Goal: Task Accomplishment & Management: Use online tool/utility

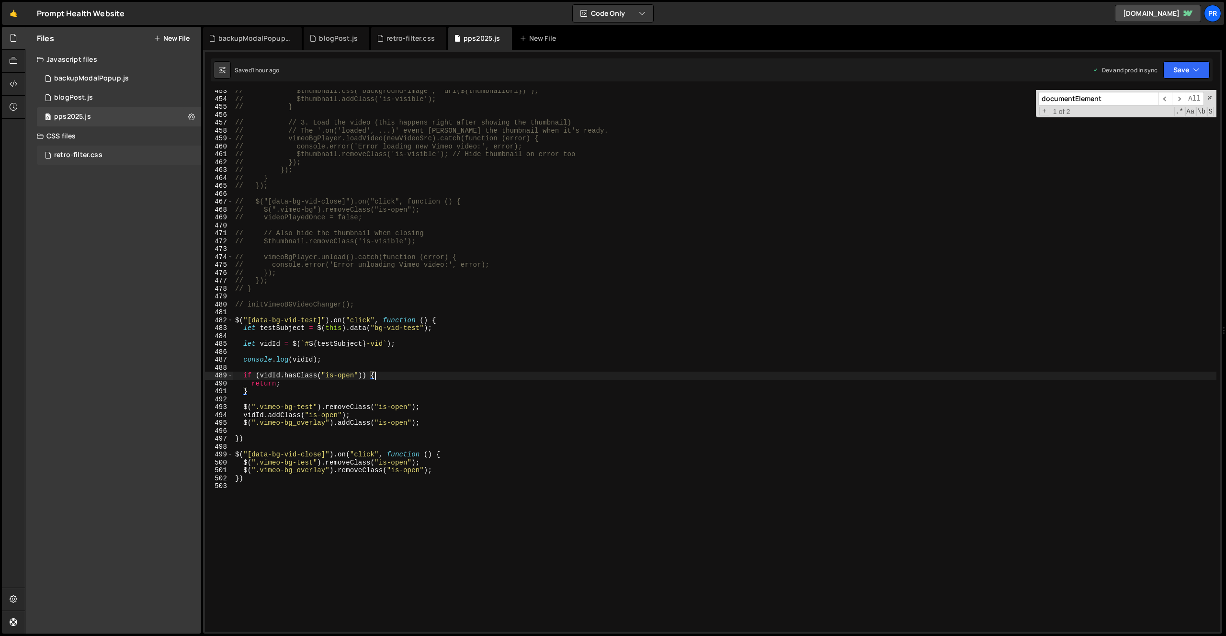
scroll to position [10017, 0]
click at [93, 158] on div "retro-filter.css" at bounding box center [78, 155] width 48 height 9
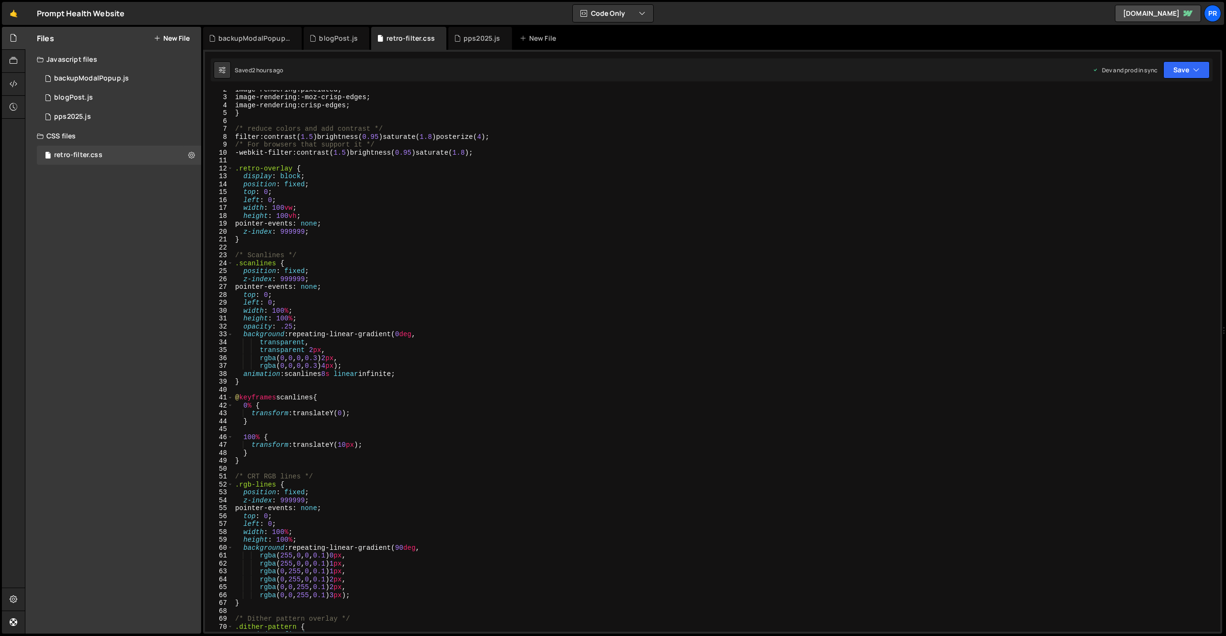
scroll to position [694, 0]
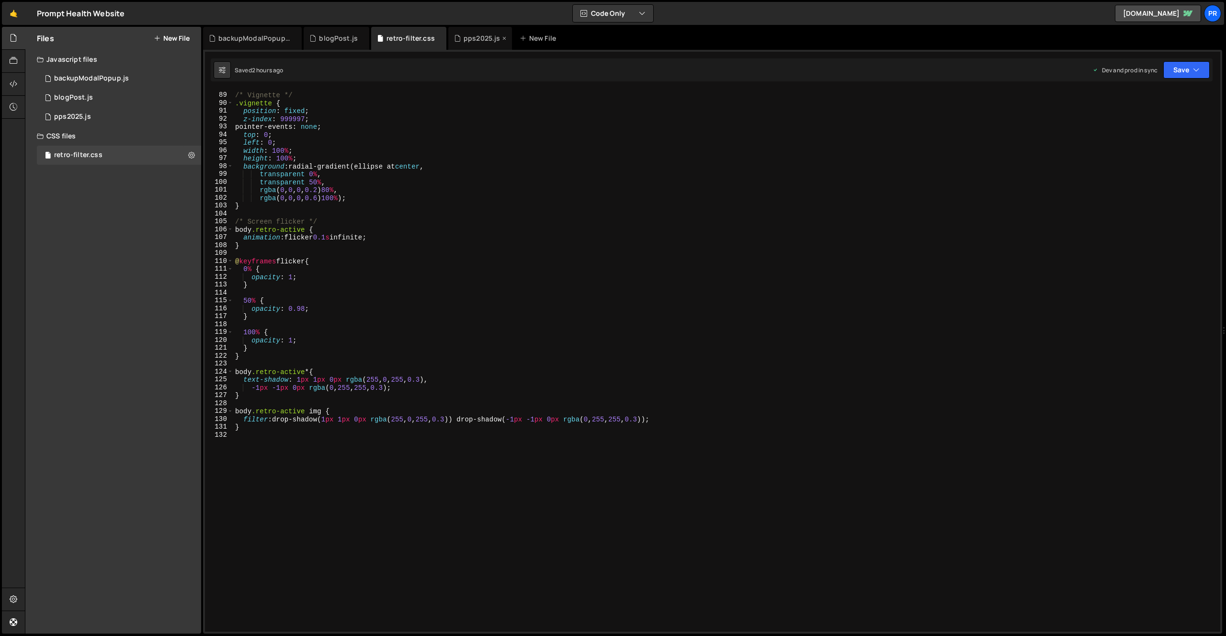
click at [471, 38] on div "pps2025.js" at bounding box center [481, 39] width 37 height 10
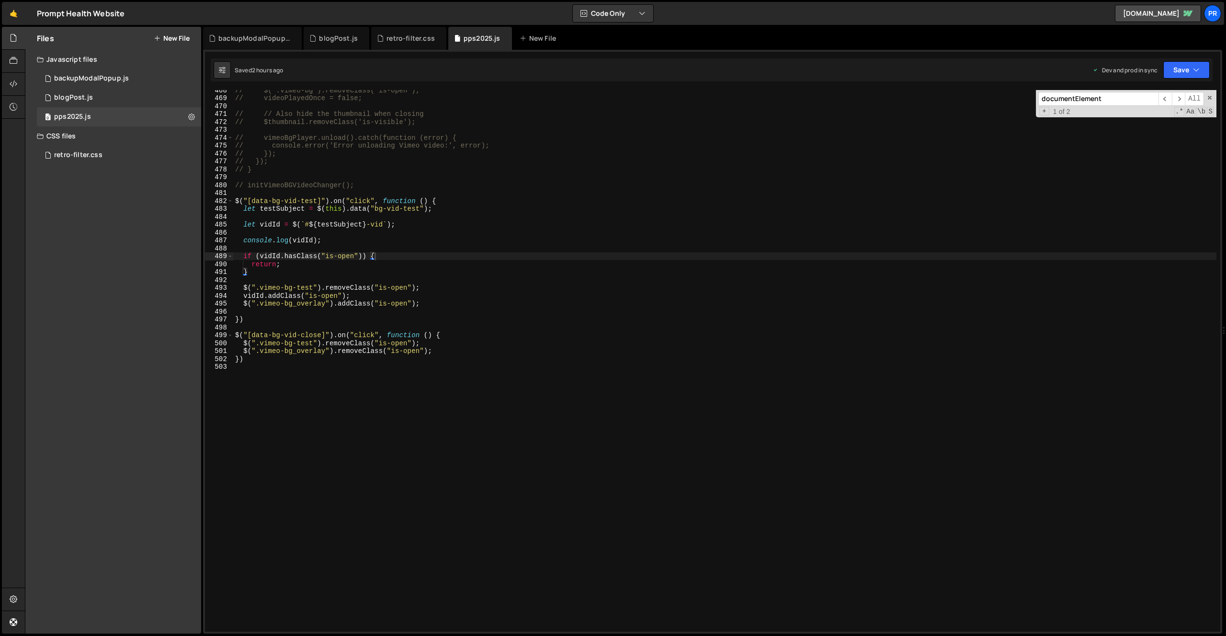
scroll to position [10017, 0]
type textarea "})"
click at [272, 361] on div "// $(".vimeo-bg").removeClass("is-open"); // videoPlayedOnce = false; // // Als…" at bounding box center [724, 364] width 983 height 557
type textarea "// [MEDICAL_DATA] lockdown sequence"
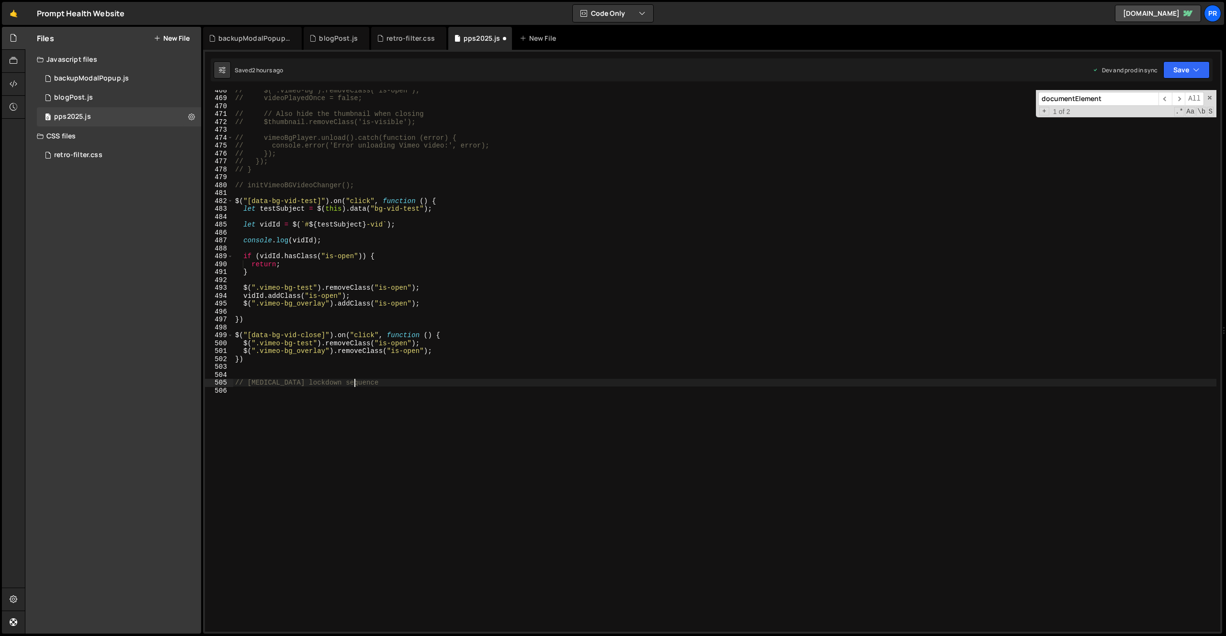
paste textarea "});"
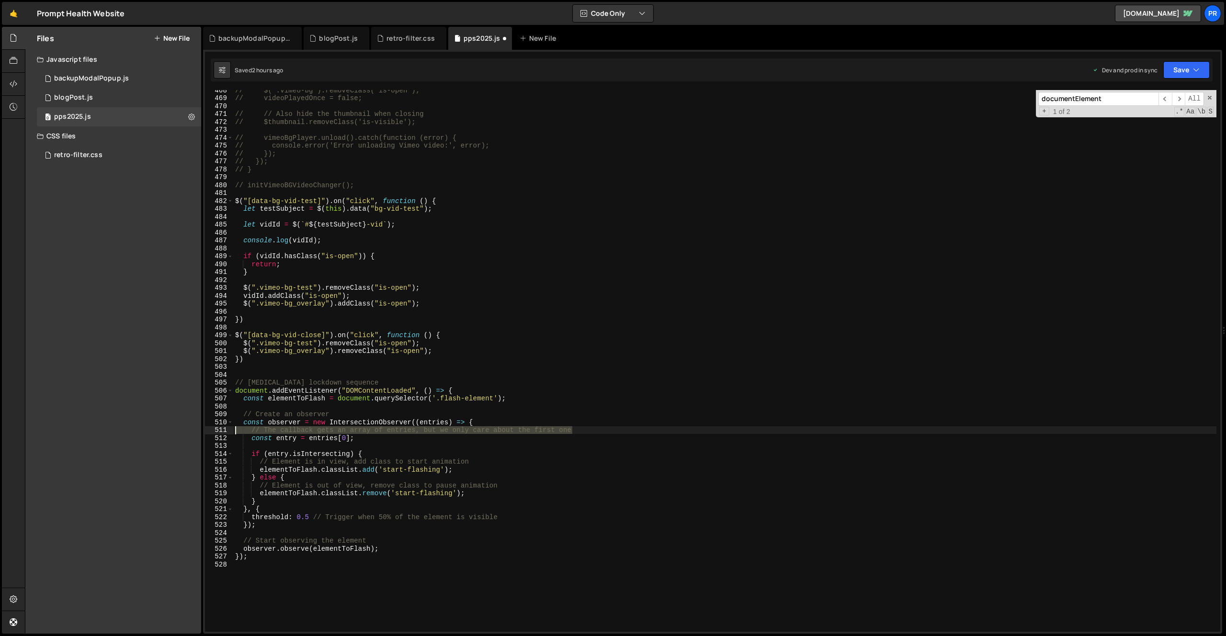
drag, startPoint x: 584, startPoint y: 429, endPoint x: 218, endPoint y: 431, distance: 365.8
click at [218, 431] on div "}); 468 469 470 471 472 473 474 475 476 477 478 479 480 481 482 483 484 485 486…" at bounding box center [712, 361] width 1015 height 542
type textarea "// The callback gets an array of entries, but we only care about the first one"
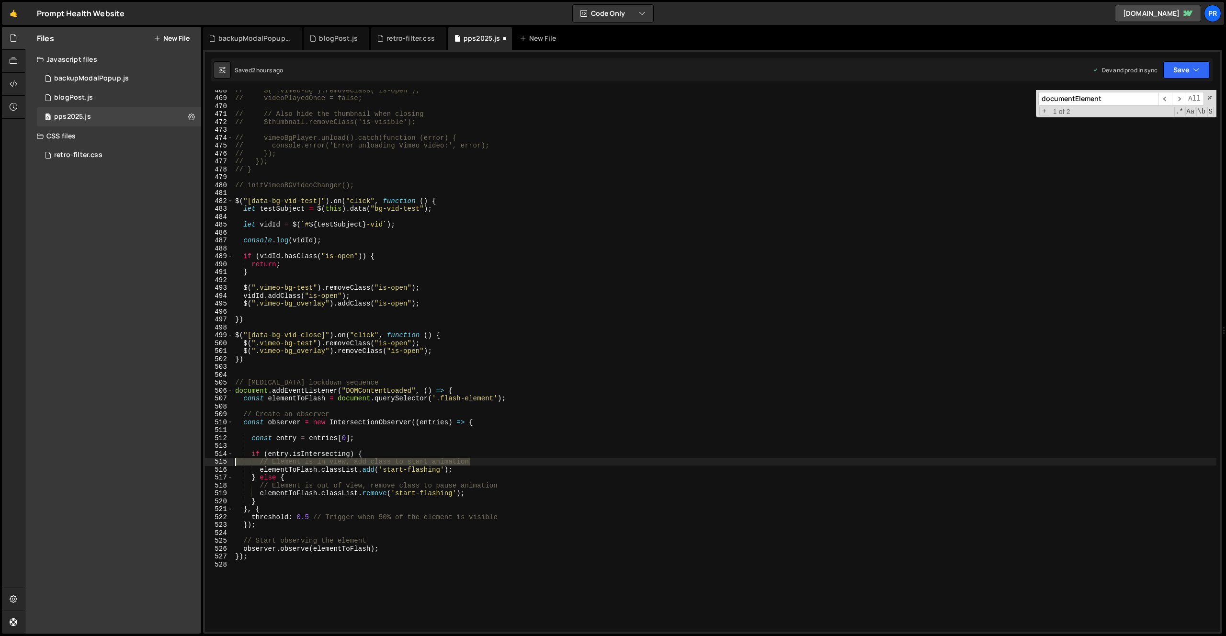
drag, startPoint x: 481, startPoint y: 462, endPoint x: 230, endPoint y: 463, distance: 251.4
click at [230, 463] on div "468 469 470 471 472 473 474 475 476 477 478 479 480 481 482 483 484 485 486 487…" at bounding box center [712, 361] width 1015 height 542
type textarea "// Element is in view, add class to start animation"
drag, startPoint x: 506, startPoint y: 477, endPoint x: 243, endPoint y: 477, distance: 263.3
click at [243, 477] on div "// $(".vimeo-bg").removeClass("is-open"); // videoPlayedOnce = false; // // Als…" at bounding box center [724, 364] width 983 height 557
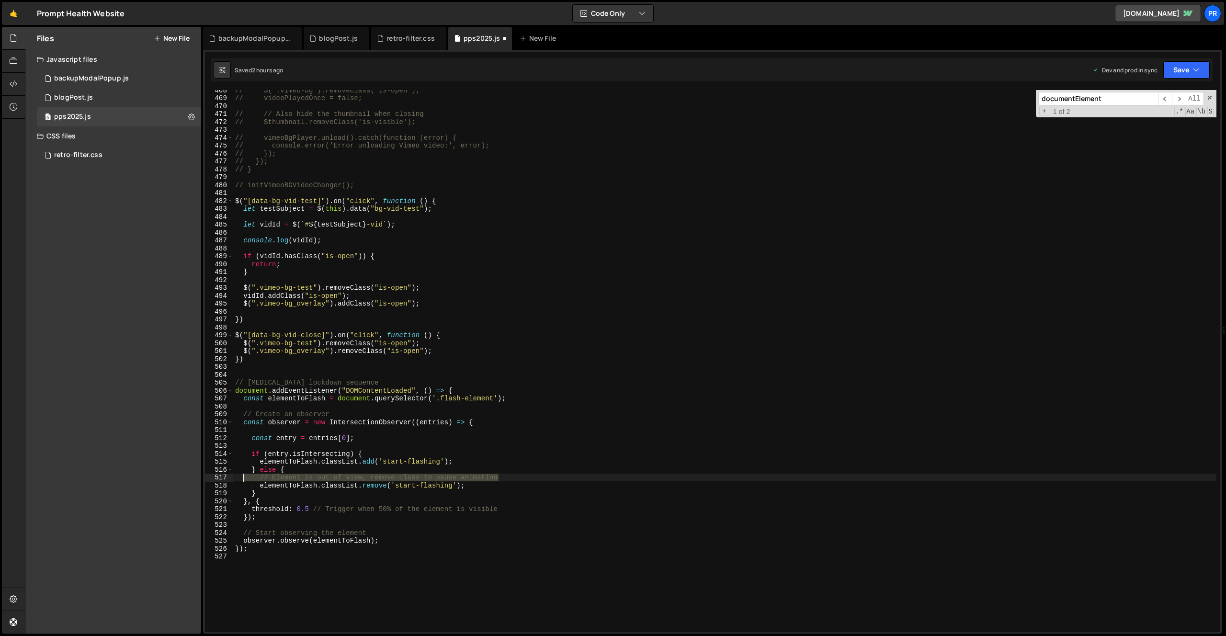
type textarea "// Element is out of view, remove class to pause animation"
drag, startPoint x: 504, startPoint y: 509, endPoint x: 313, endPoint y: 506, distance: 191.5
click at [313, 506] on div "// $(".vimeo-bg").removeClass("is-open"); // videoPlayedOnce = false; // // Als…" at bounding box center [724, 364] width 983 height 557
click at [394, 531] on div "// $(".vimeo-bg").removeClass("is-open"); // videoPlayedOnce = false; // // Als…" at bounding box center [724, 364] width 983 height 557
type textarea "// Start observing the element"
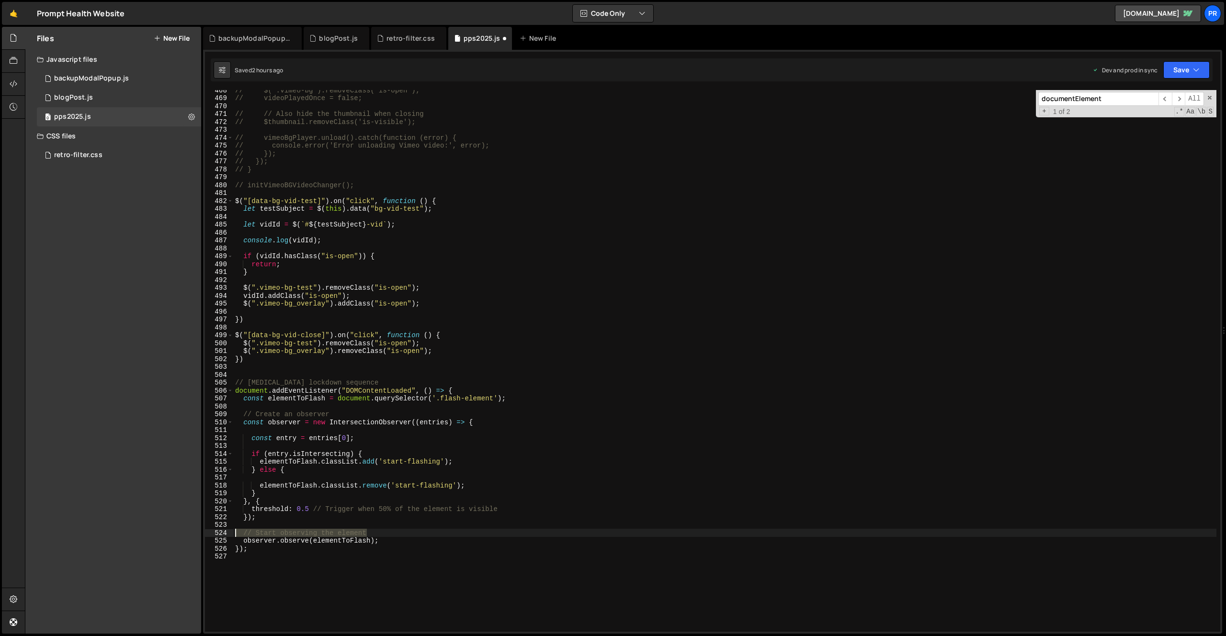
drag, startPoint x: 384, startPoint y: 532, endPoint x: 199, endPoint y: 531, distance: 184.3
click at [199, 531] on div "Files New File Javascript files 0 backupModalPopup.js 0 0 blogPost.js 0 0 pps20…" at bounding box center [625, 330] width 1201 height 607
drag, startPoint x: 442, startPoint y: 398, endPoint x: 494, endPoint y: 396, distance: 51.7
click at [494, 396] on div "// $(".vimeo-bg").removeClass("is-open"); // videoPlayedOnce = false; // // Als…" at bounding box center [724, 364] width 983 height 557
paste textarea "pLabs_unstable_wrapper"
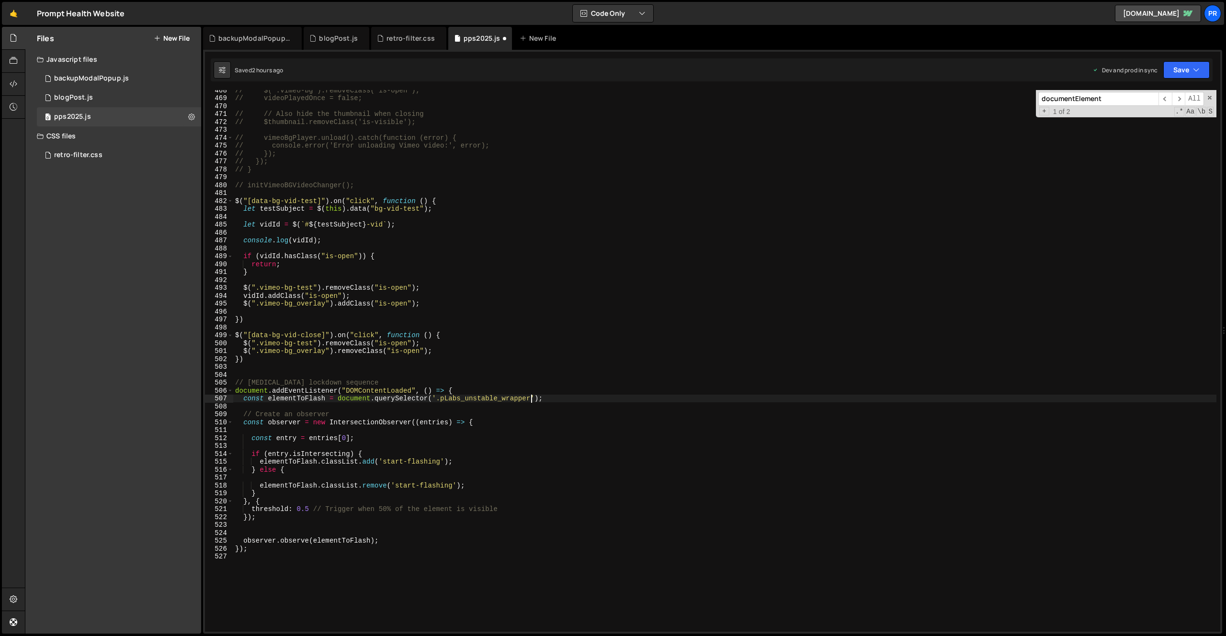
click at [449, 398] on div "// $(".vimeo-bg").removeClass("is-open"); // videoPlayedOnce = false; // // Als…" at bounding box center [724, 364] width 983 height 557
type textarea "const elementToFlash = document.querySelector('.plabs_unstable_wrapper');"
click at [488, 372] on div "// $(".vimeo-bg").removeClass("is-open"); // videoPlayedOnce = false; // // Als…" at bounding box center [724, 364] width 983 height 557
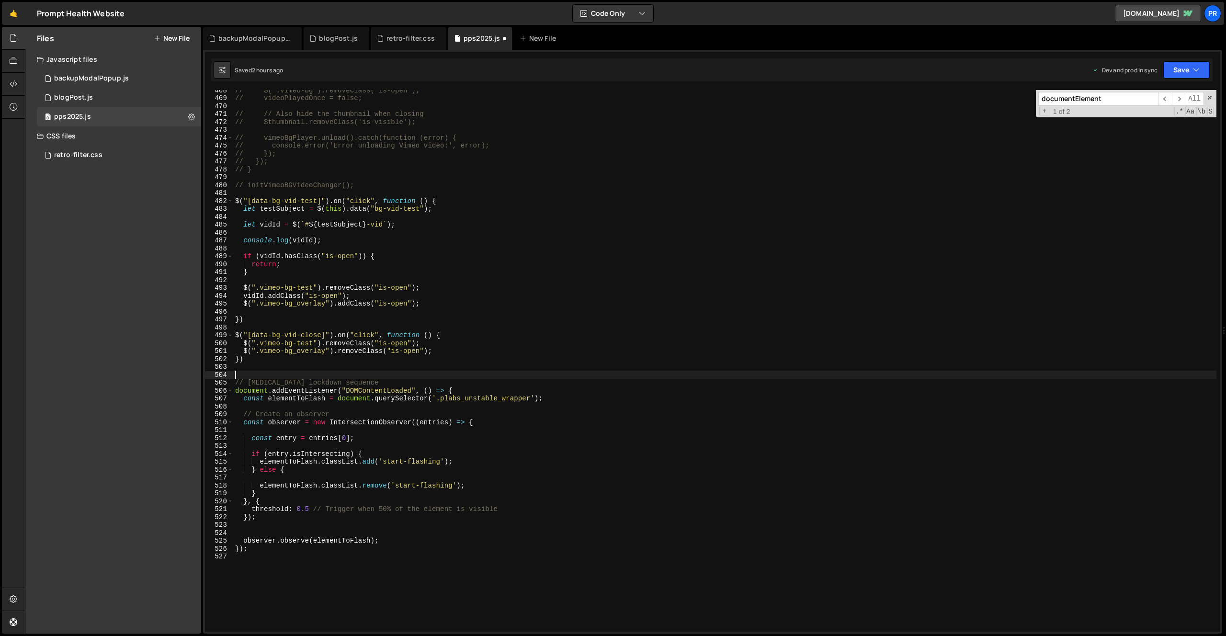
click at [293, 398] on div "// $(".vimeo-bg").removeClass("is-open"); // videoPlayedOnce = false; // // Als…" at bounding box center [724, 364] width 983 height 557
click at [295, 399] on div "// $(".vimeo-bg").removeClass("is-open"); // videoPlayedOnce = false; // // Als…" at bounding box center [724, 364] width 983 height 557
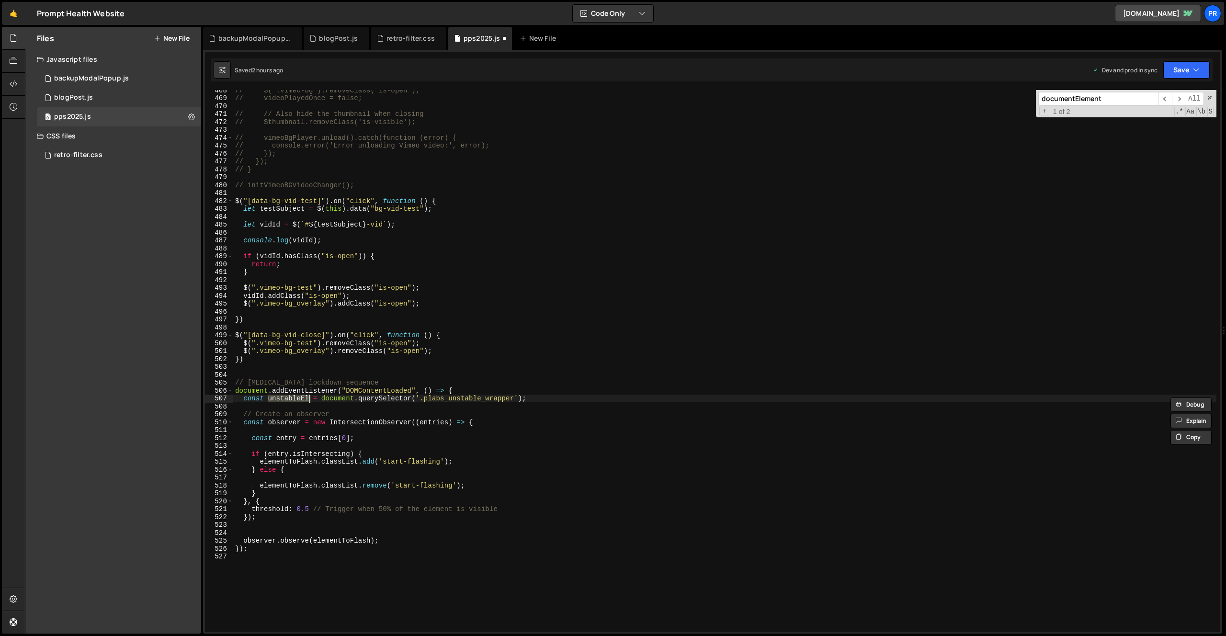
click at [280, 460] on div "// $(".vimeo-bg").removeClass("is-open"); // videoPlayedOnce = false; // // Als…" at bounding box center [724, 364] width 983 height 557
paste textarea "unstableEl"
click at [277, 485] on div "// $(".vimeo-bg").removeClass("is-open"); // videoPlayedOnce = false; // // Als…" at bounding box center [724, 364] width 983 height 557
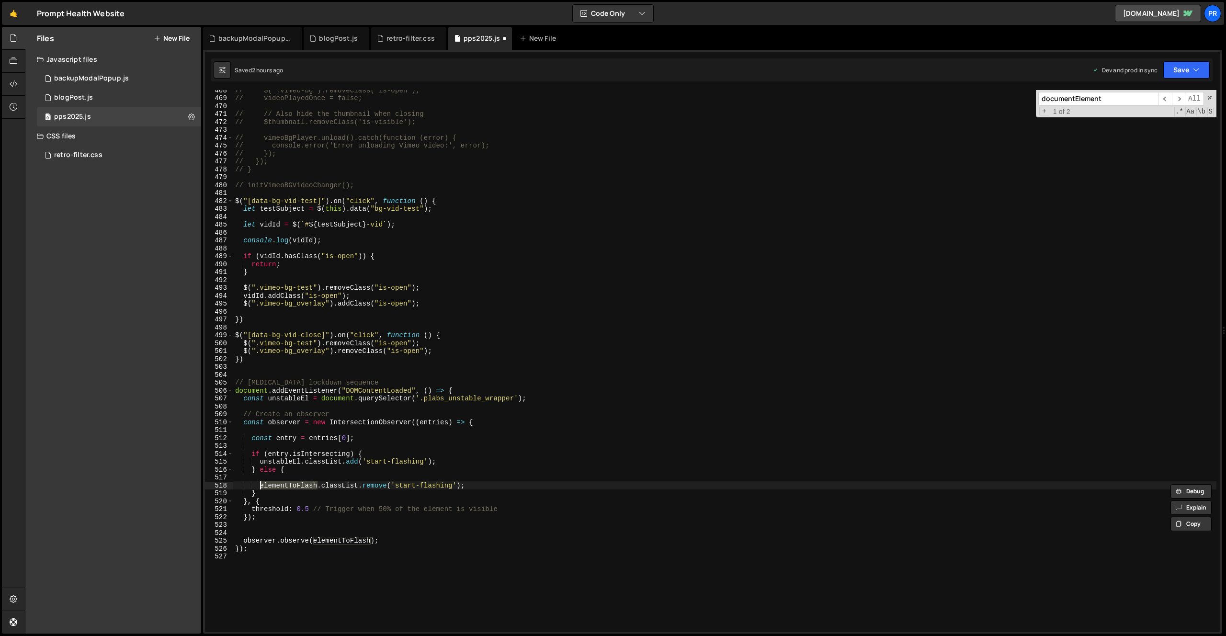
paste textarea "unstableEl"
click at [513, 472] on div "// $(".vimeo-bg").removeClass("is-open"); // videoPlayedOnce = false; // // Als…" at bounding box center [724, 364] width 983 height 557
click at [335, 543] on div "// $(".vimeo-bg").removeClass("is-open"); // videoPlayedOnce = false; // // Als…" at bounding box center [724, 364] width 983 height 557
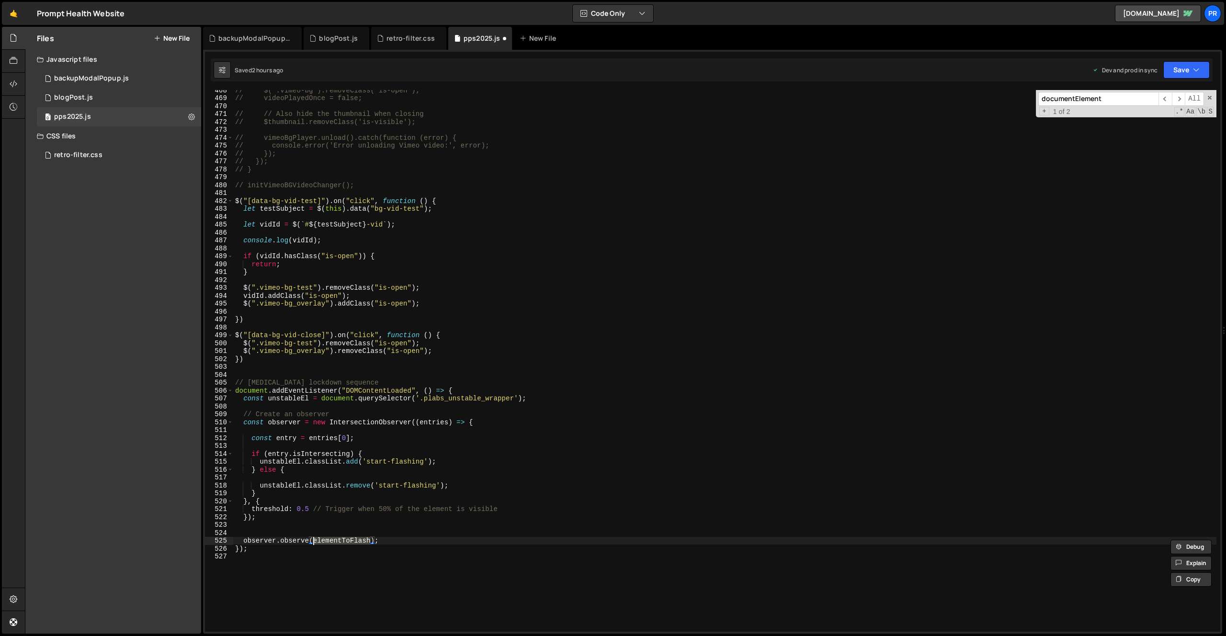
paste textarea "unstableEl"
click at [506, 495] on div "// $(".vimeo-bg").removeClass("is-open"); // videoPlayedOnce = false; // // Als…" at bounding box center [724, 364] width 983 height 557
type textarea "}"
click at [521, 476] on div "// $(".vimeo-bg").removeClass("is-open"); // videoPlayedOnce = false; // // Als…" at bounding box center [724, 364] width 983 height 557
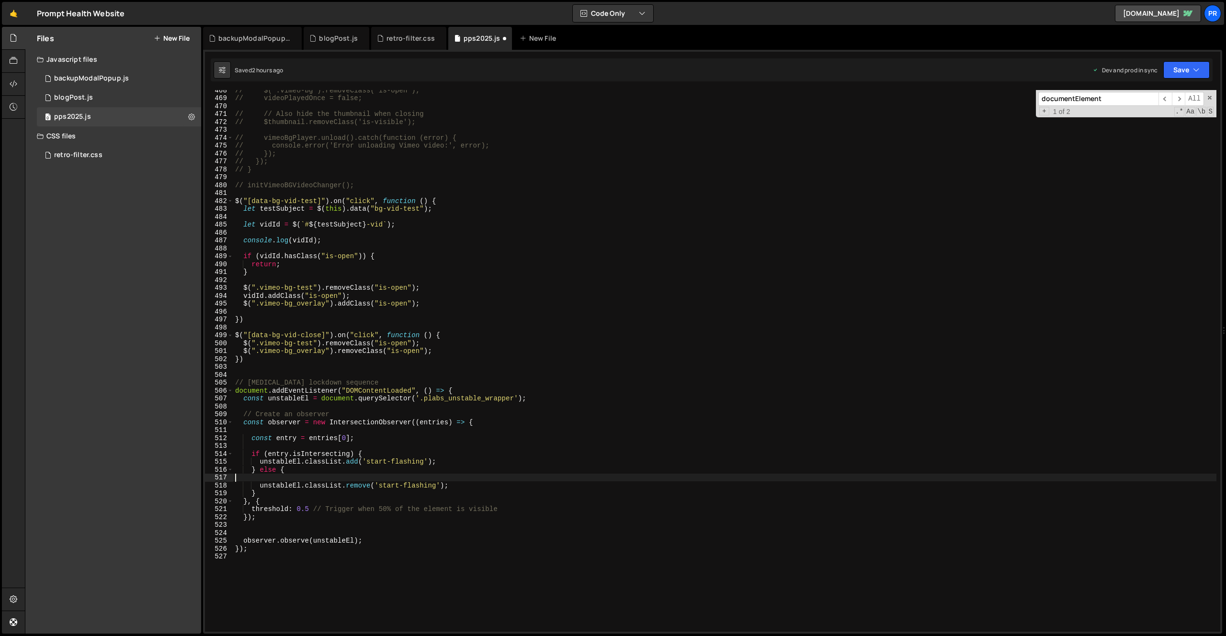
scroll to position [0, 0]
click at [1181, 68] on button "Save" at bounding box center [1186, 69] width 46 height 17
click at [1153, 124] on div "Save to Production S" at bounding box center [1154, 125] width 100 height 10
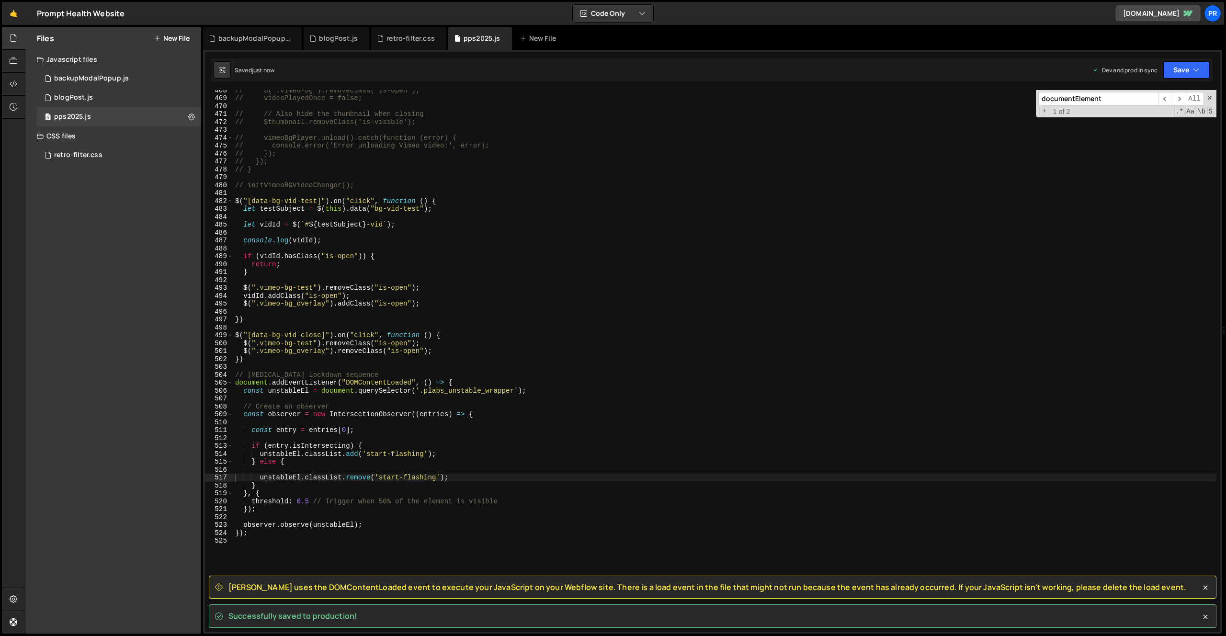
type textarea "document.addEventListener("DOMContentLoaded", () => {"
click at [303, 386] on div "// $(".vimeo-bg").removeClass("is-open"); // videoPlayedOnce = false; // // Als…" at bounding box center [724, 364] width 983 height 557
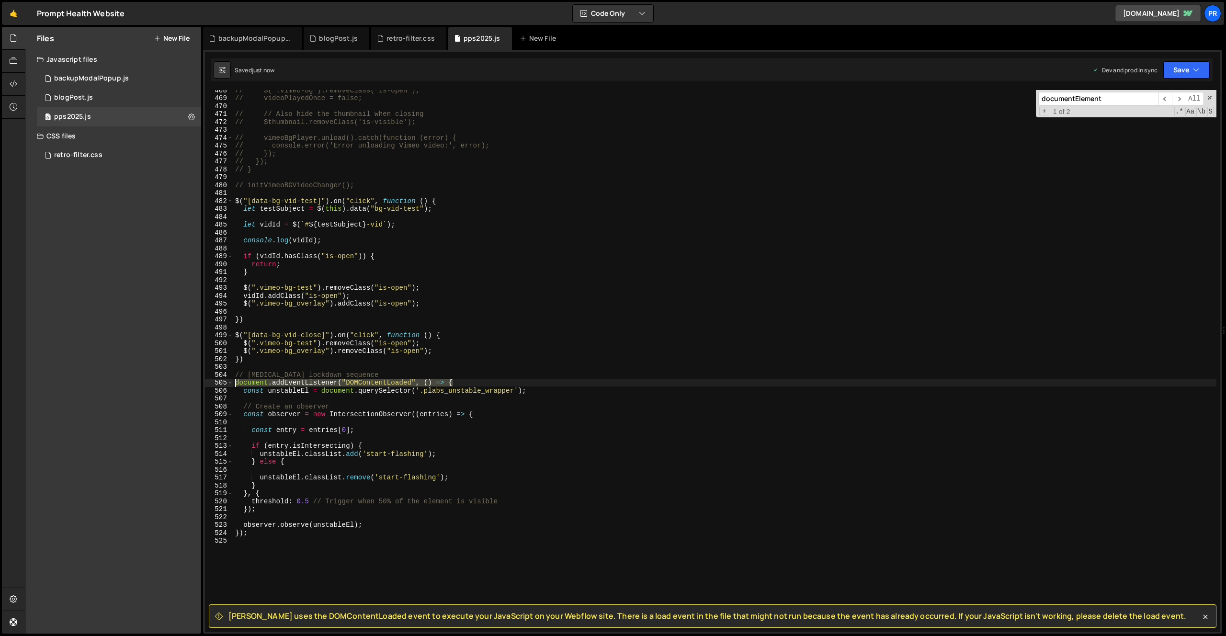
drag, startPoint x: 465, startPoint y: 382, endPoint x: 207, endPoint y: 385, distance: 257.6
click at [207, 385] on div "document.addEventListener("DOMContentLoaded", () => { 468 469 470 471 472 473 4…" at bounding box center [712, 361] width 1015 height 542
drag, startPoint x: 252, startPoint y: 535, endPoint x: 194, endPoint y: 537, distance: 57.5
click at [196, 537] on div "Files New File Javascript files 0 backupModalPopup.js 0 0 blogPost.js 0 0 pps20…" at bounding box center [625, 330] width 1201 height 607
type textarea "}"
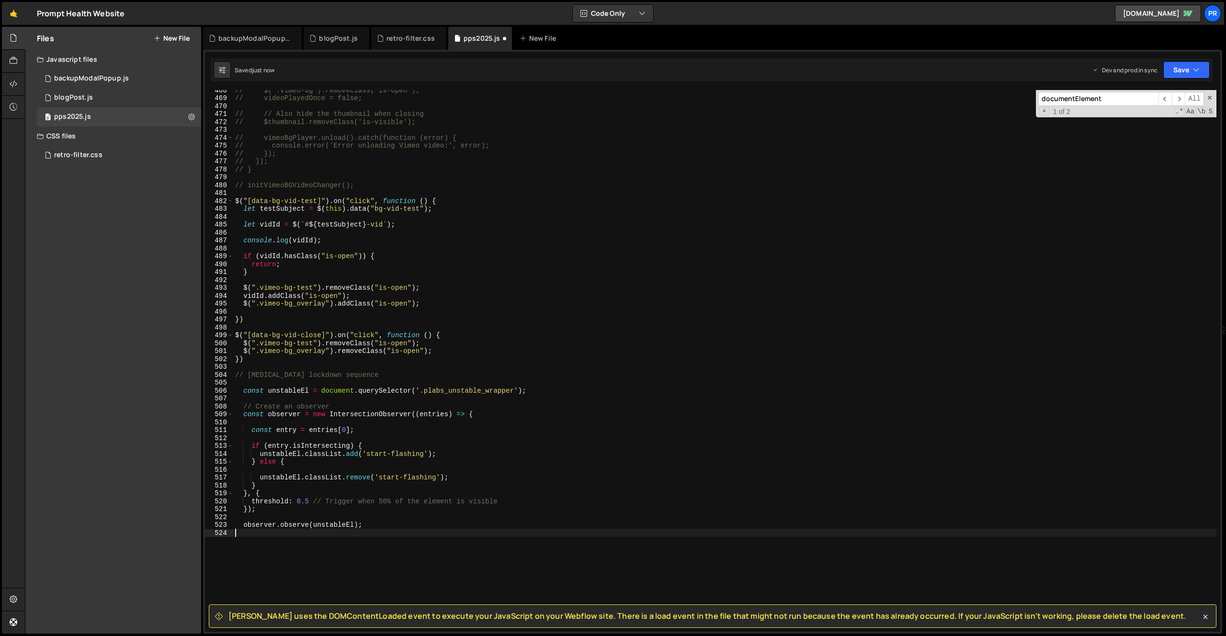
type textarea "observer.observe(unstableEl);"
click at [1210, 60] on div "Saved 10 seconds ago Dev and prod in sync Upgrade to Edit Save Save to Staging …" at bounding box center [712, 69] width 1002 height 23
click at [1200, 65] on button "Save" at bounding box center [1186, 69] width 46 height 17
click at [1167, 127] on div "Save to Production S" at bounding box center [1154, 125] width 100 height 10
